Goal: Transaction & Acquisition: Purchase product/service

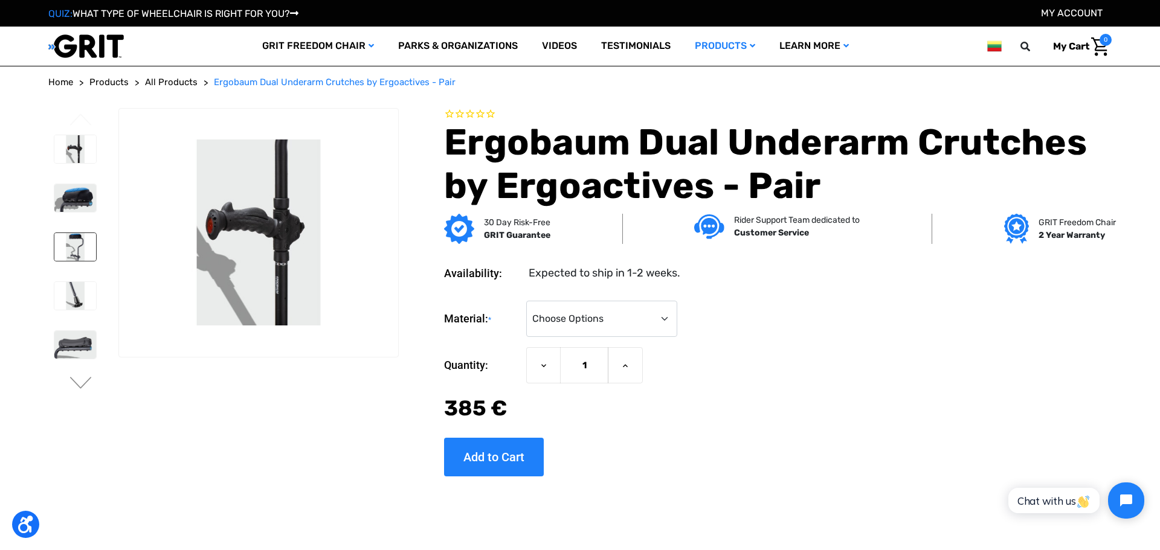
click at [74, 244] on img at bounding box center [75, 247] width 42 height 28
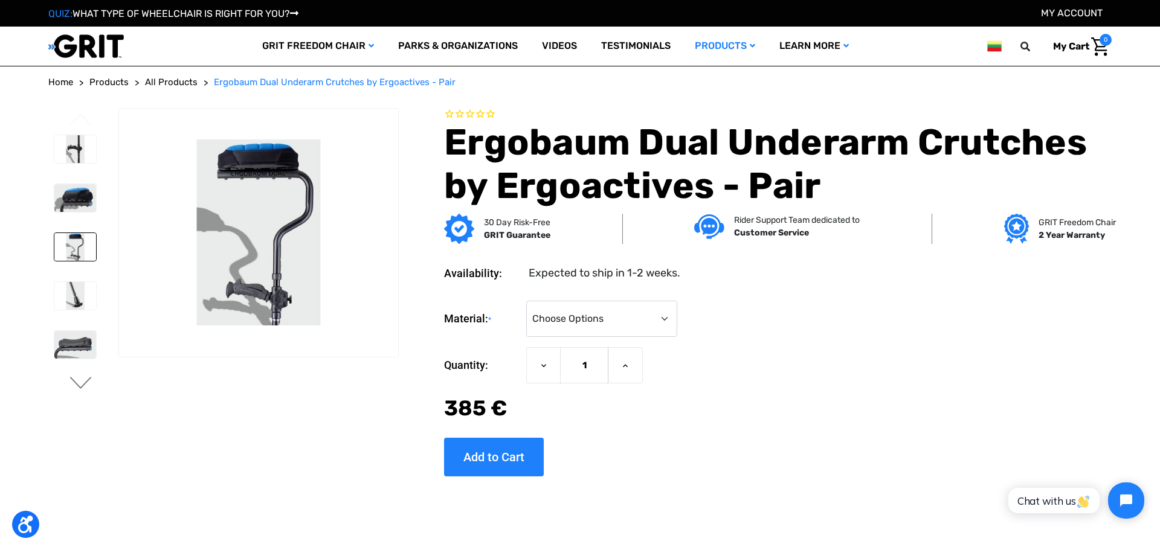
click at [81, 387] on button "Next" at bounding box center [80, 384] width 25 height 15
click at [75, 354] on img at bounding box center [75, 345] width 42 height 28
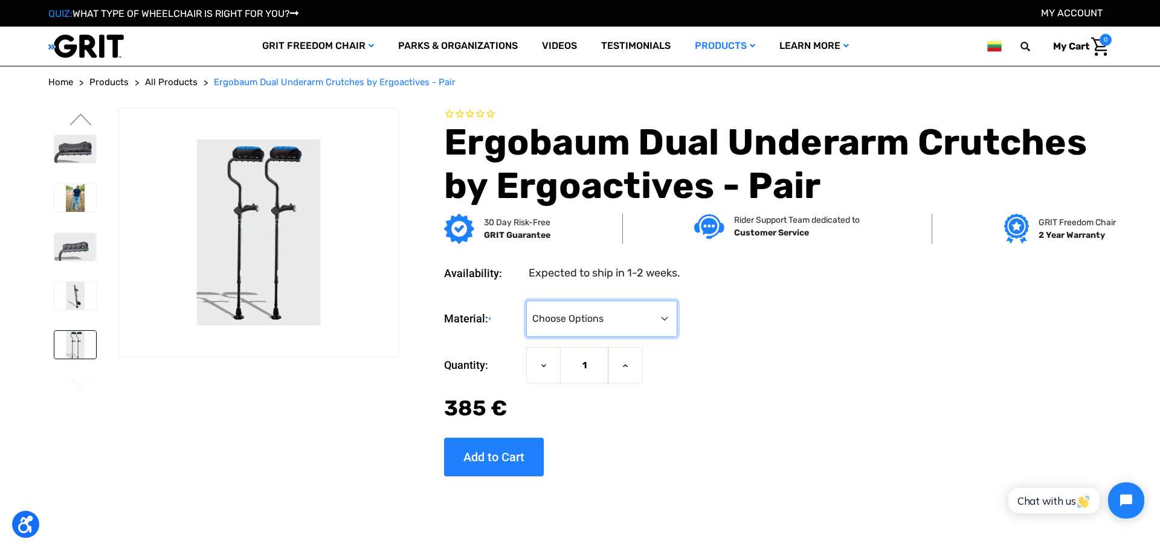
click at [526, 301] on select "Choose Options Aluminum (Unavailable) Carbon Fiber (+‌85.00 €)" at bounding box center [601, 319] width 151 height 36
select select "560"
click option "Carbon Fiber (+‌85.00 €)" at bounding box center [0, 0] width 0 height 0
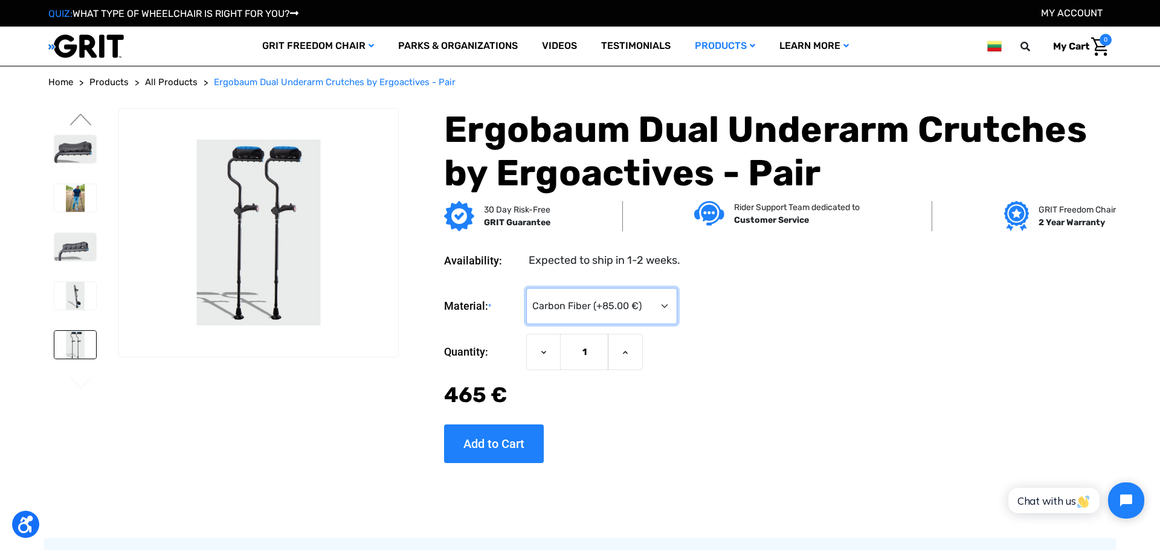
click at [526, 288] on select "Choose Options Aluminum (Unavailable) Carbon Fiber (+‌85.00 €)" at bounding box center [601, 306] width 151 height 36
click option "Carbon Fiber (+‌85.00 €)" at bounding box center [0, 0] width 0 height 0
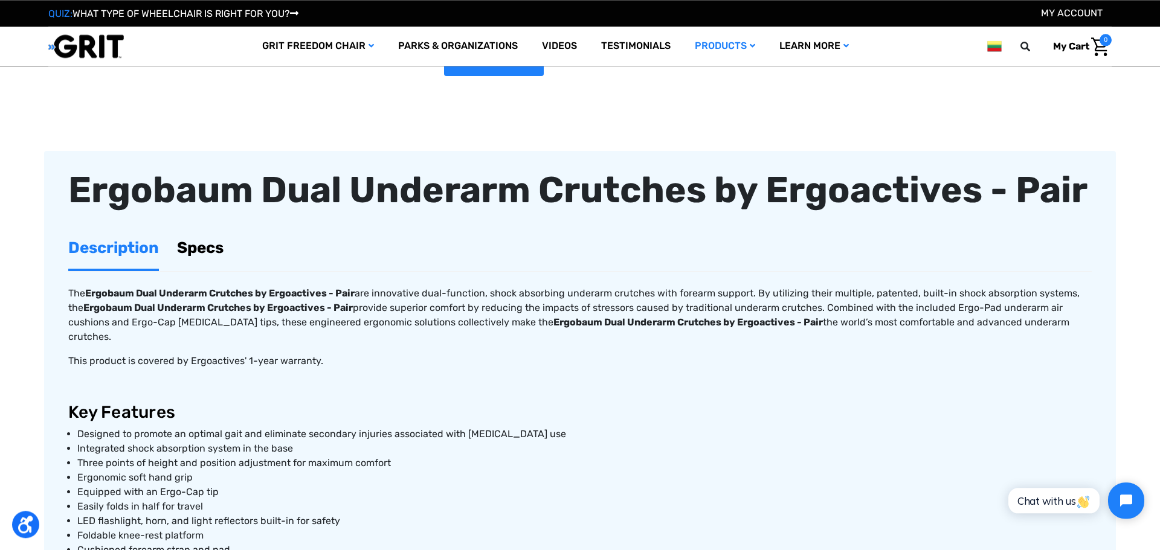
scroll to position [276, 0]
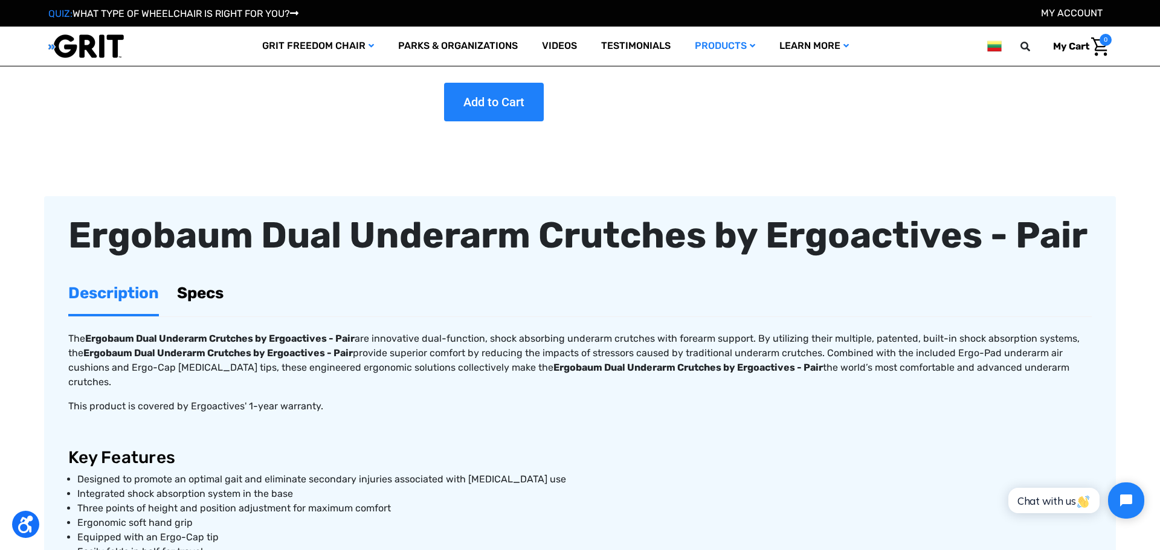
click at [193, 292] on link "Specs" at bounding box center [200, 294] width 47 height 42
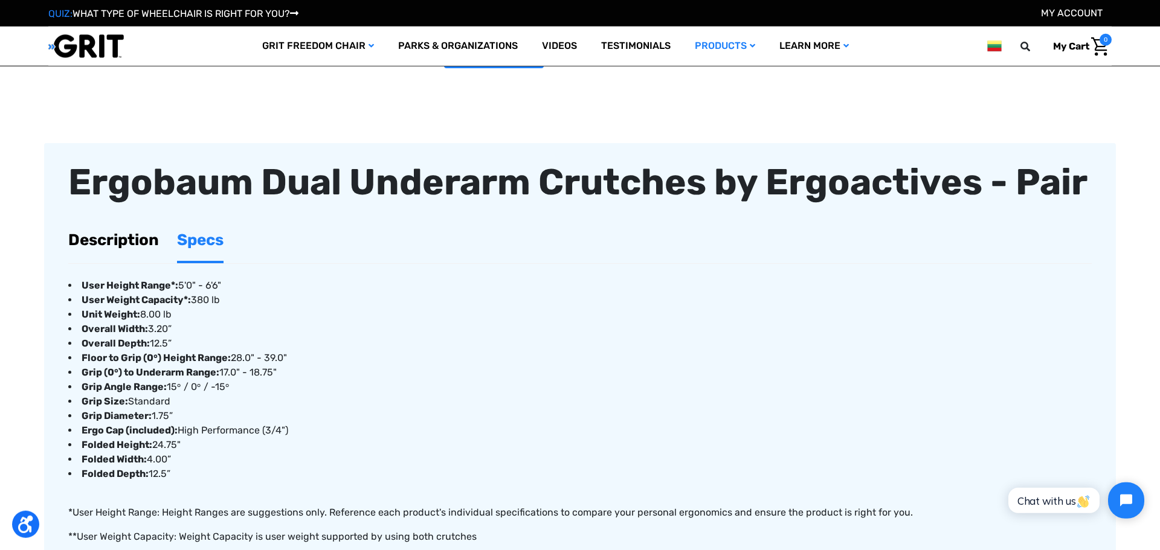
scroll to position [344, 0]
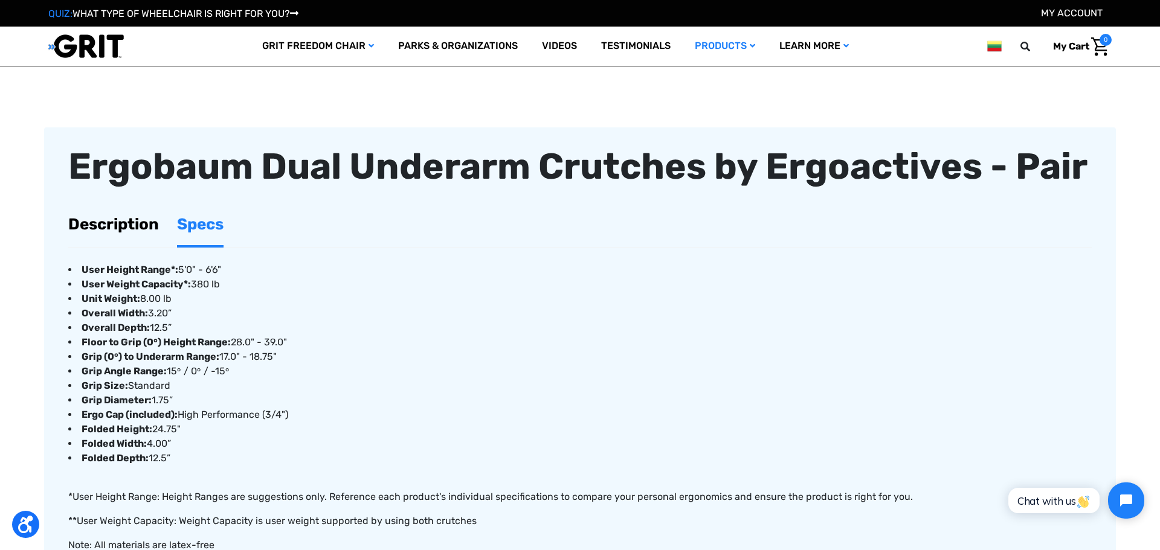
drag, startPoint x: 182, startPoint y: 286, endPoint x: 220, endPoint y: 282, distance: 38.2
click at [219, 284] on li "User Weight Capacity*: 380 lb" at bounding box center [580, 284] width 1024 height 15
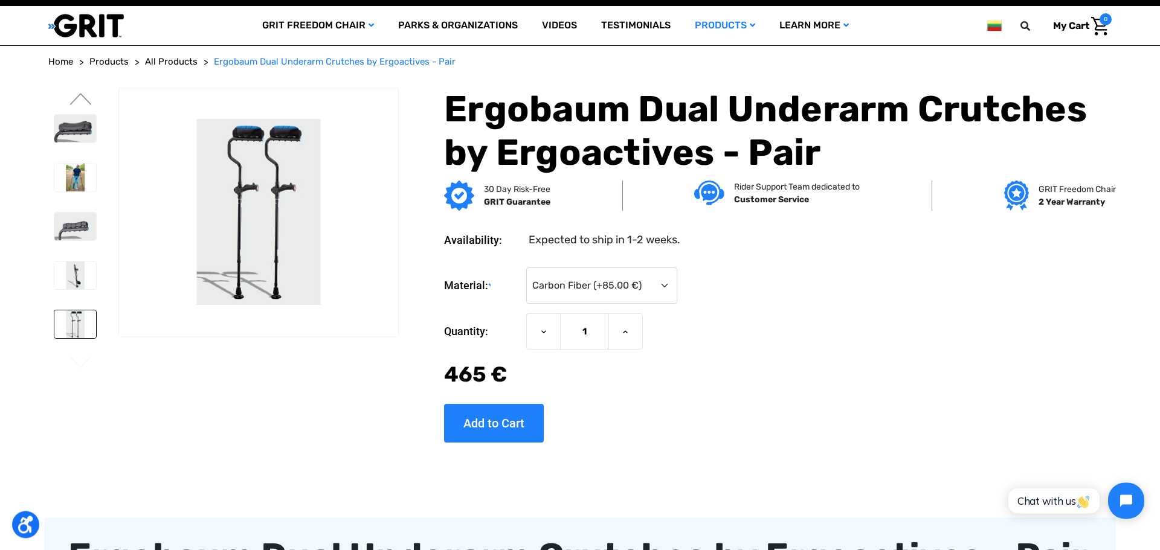
scroll to position [0, 0]
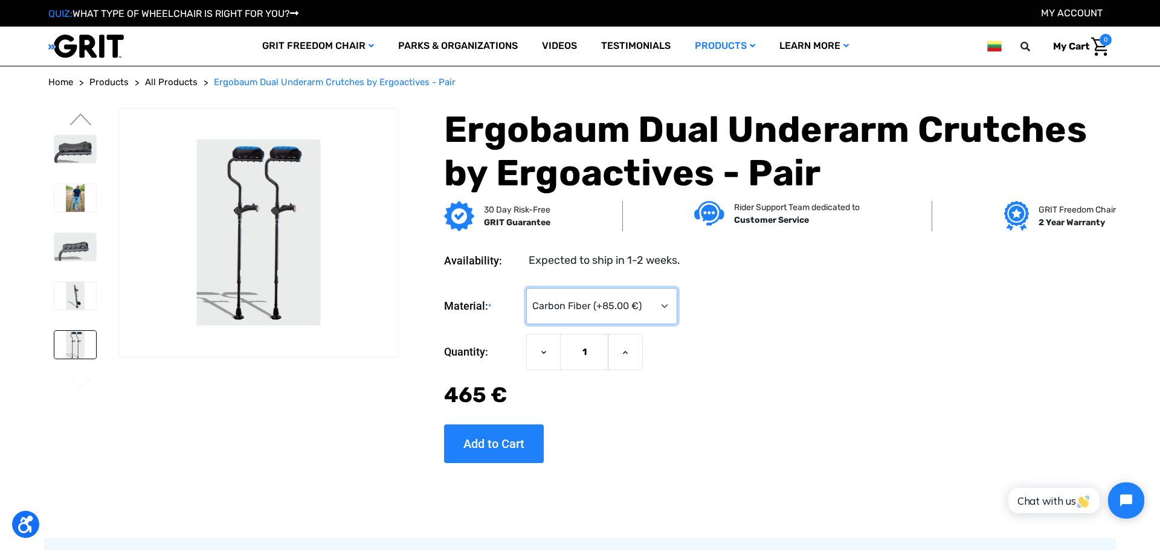
click at [526, 288] on select "Choose Options Aluminum (Unavailable) Carbon Fiber (+‌85.00 €)" at bounding box center [601, 306] width 151 height 36
click option "Choose Options" at bounding box center [0, 0] width 0 height 0
click at [526, 288] on select "Choose Options Aluminum (Unavailable) Carbon Fiber (+‌85.00 €)" at bounding box center [601, 306] width 151 height 36
click at [590, 303] on select "Choose Options Aluminum (Unavailable) Carbon Fiber (+‌85.00 €)" at bounding box center [601, 306] width 151 height 36
click at [526, 288] on select "Choose Options Aluminum (Unavailable) Carbon Fiber (+‌85.00 €)" at bounding box center [601, 306] width 151 height 36
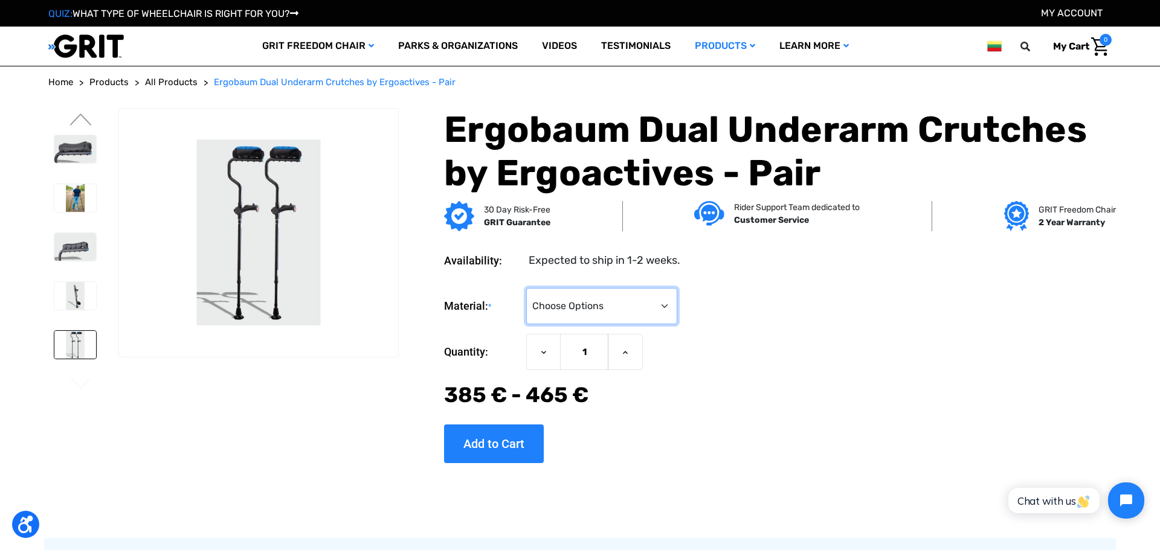
select select "560"
click option "Carbon Fiber (+‌85.00 €)" at bounding box center [0, 0] width 0 height 0
